Goal: Find specific page/section: Find specific page/section

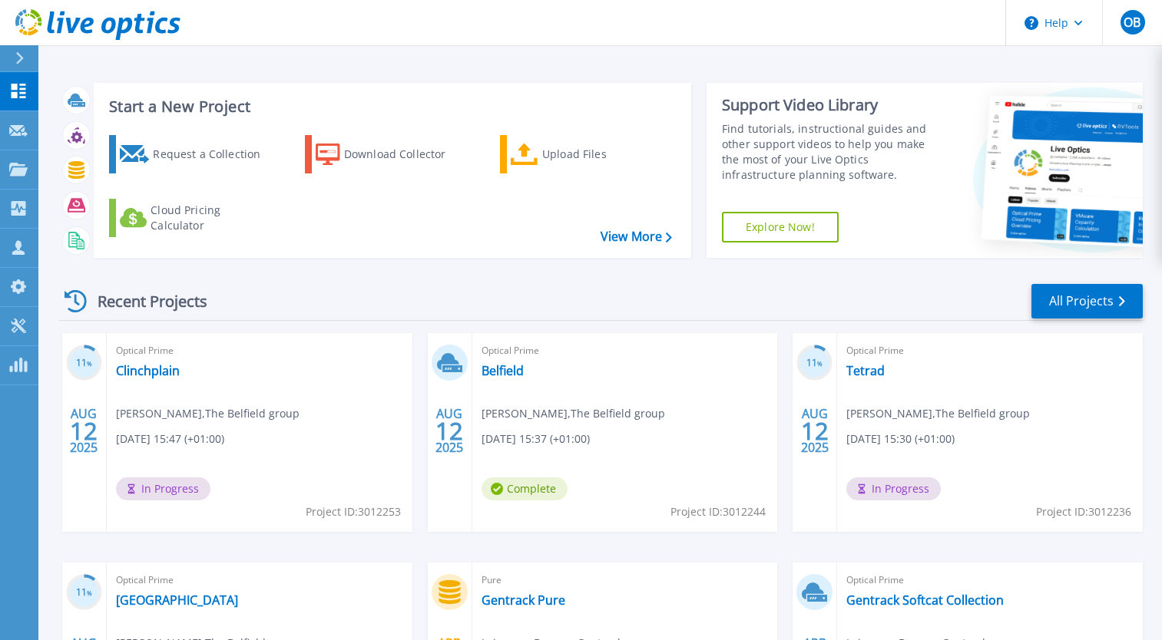
scroll to position [147, 0]
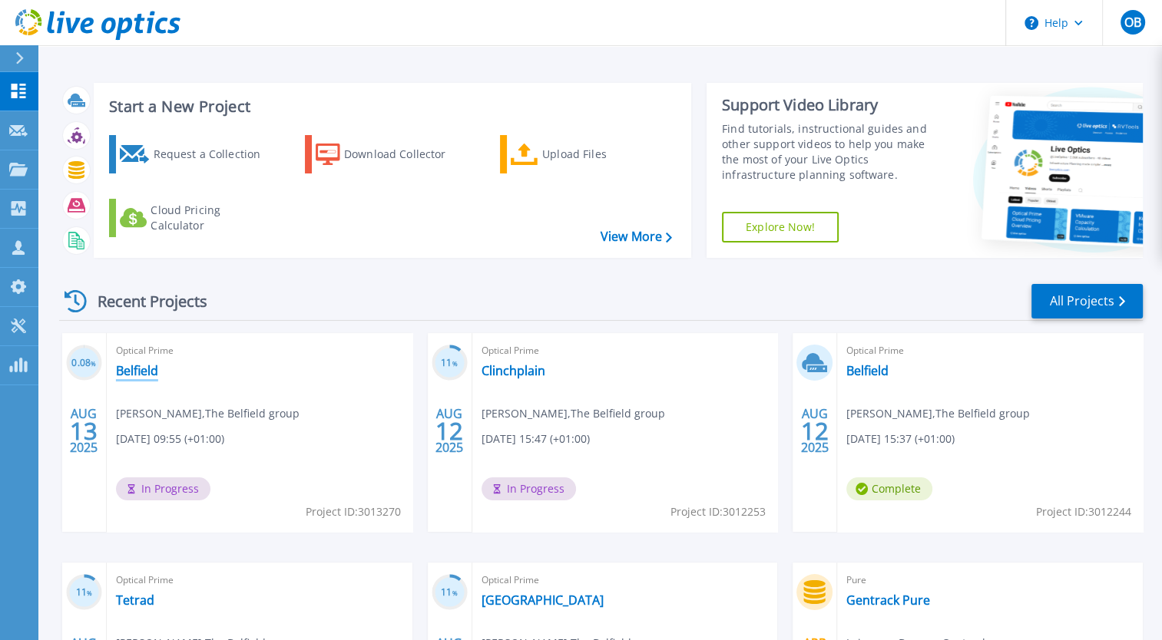
click at [135, 373] on link "Belfield" at bounding box center [137, 370] width 42 height 15
